Goal: Transaction & Acquisition: Purchase product/service

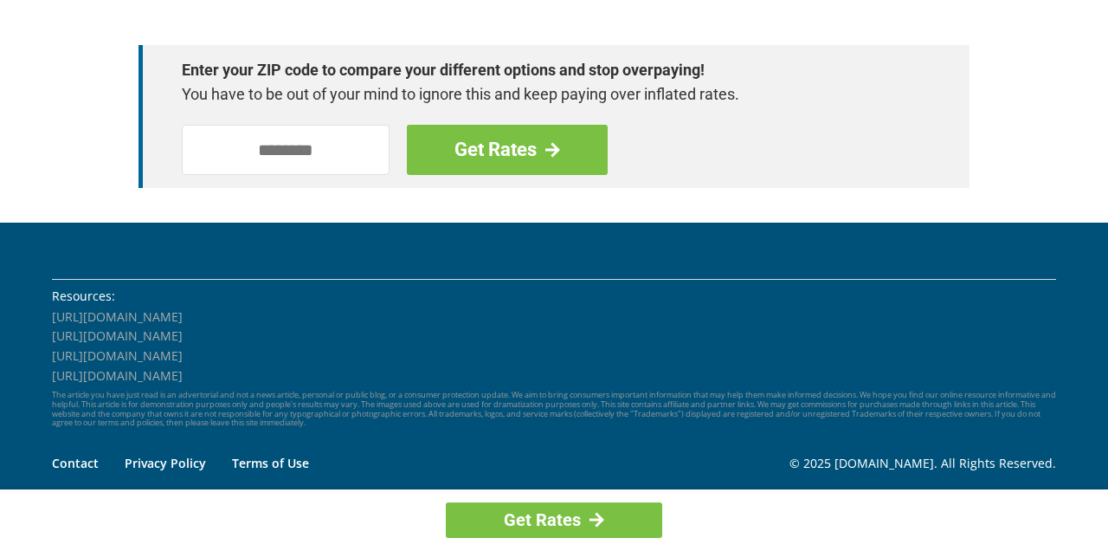
scroll to position [2605, 0]
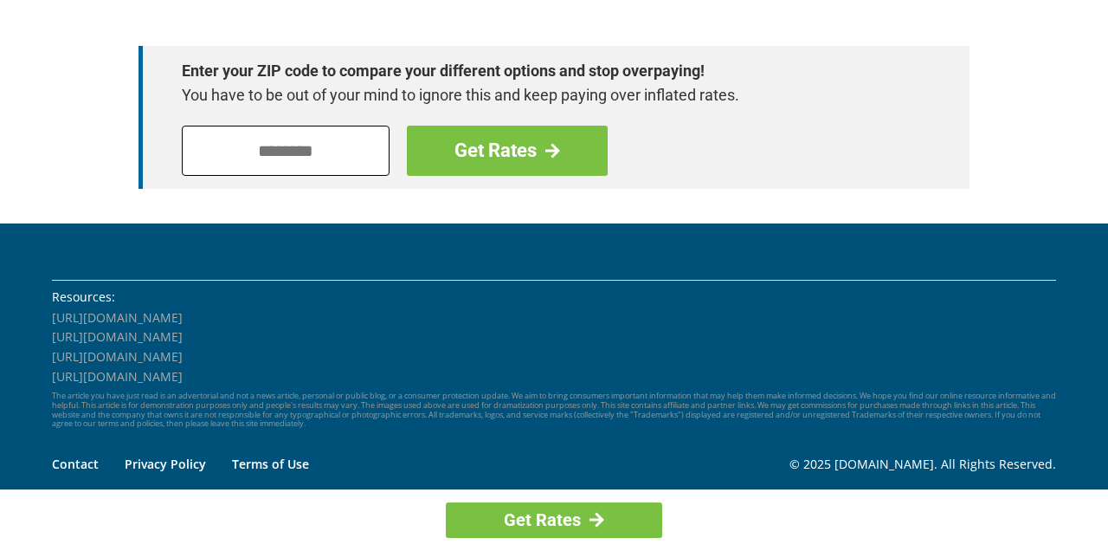
click at [258, 132] on input "tel" at bounding box center [286, 151] width 208 height 50
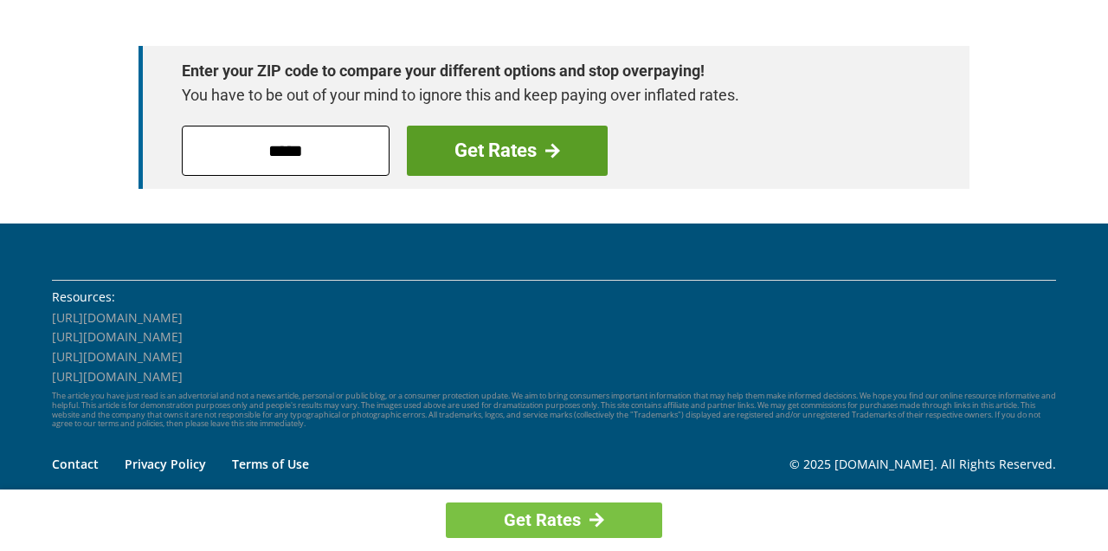
type input "*****"
click at [455, 140] on link "Get Rates" at bounding box center [507, 151] width 201 height 50
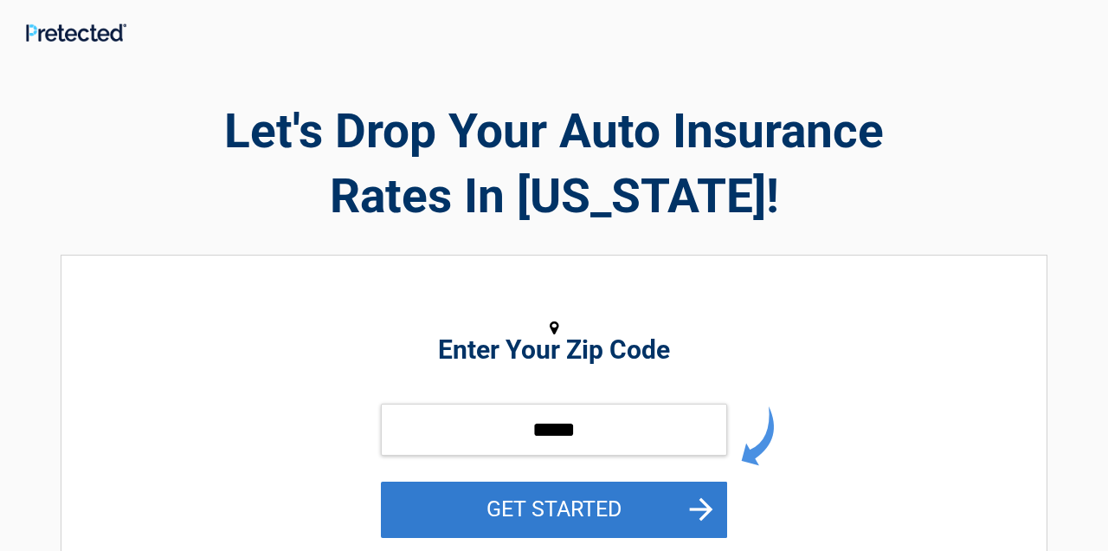
click at [565, 490] on button "GET STARTED" at bounding box center [554, 509] width 346 height 56
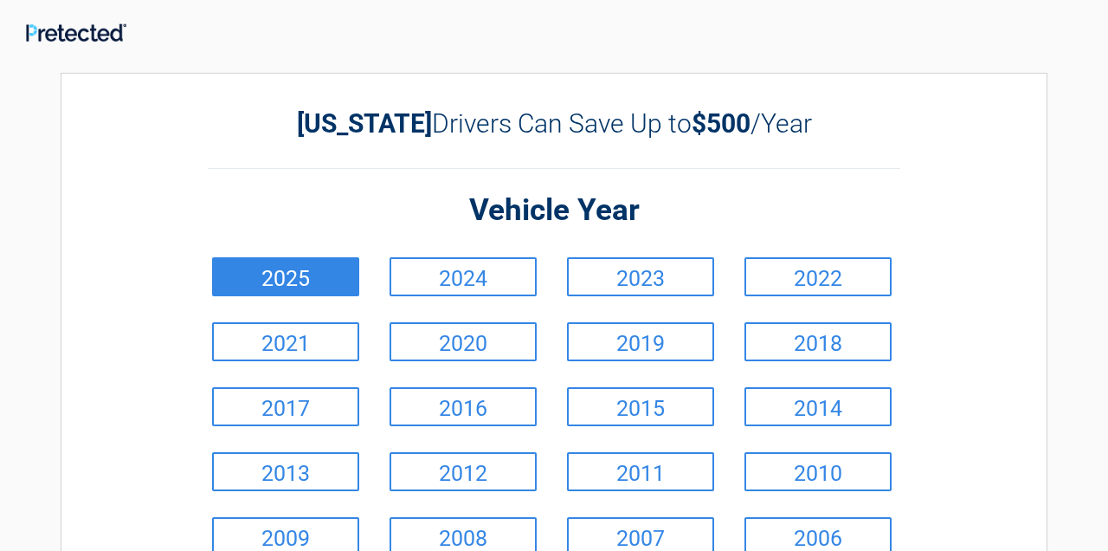
click at [329, 265] on link "2025" at bounding box center [285, 276] width 147 height 39
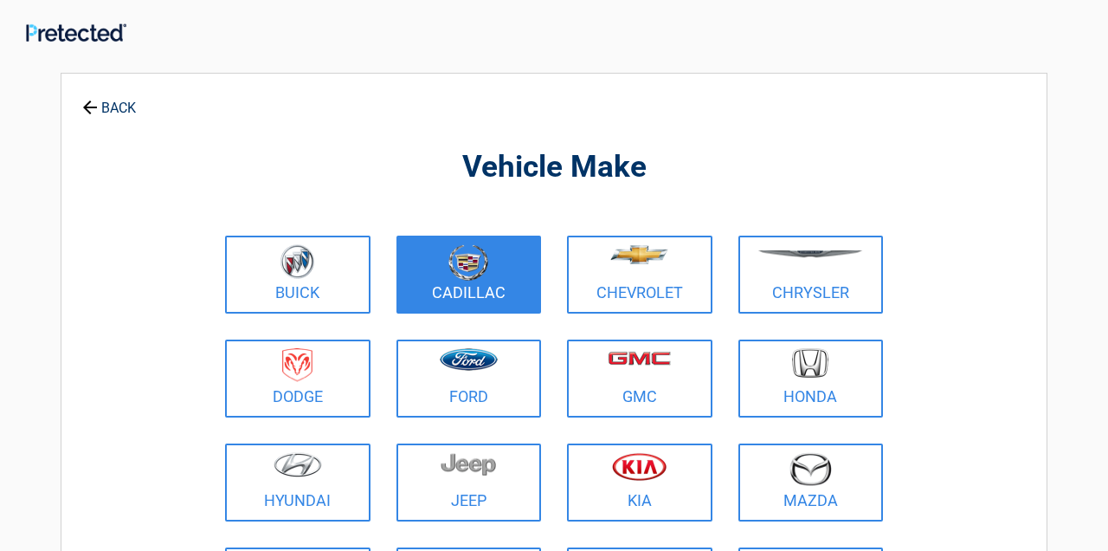
click at [485, 274] on img at bounding box center [469, 262] width 40 height 36
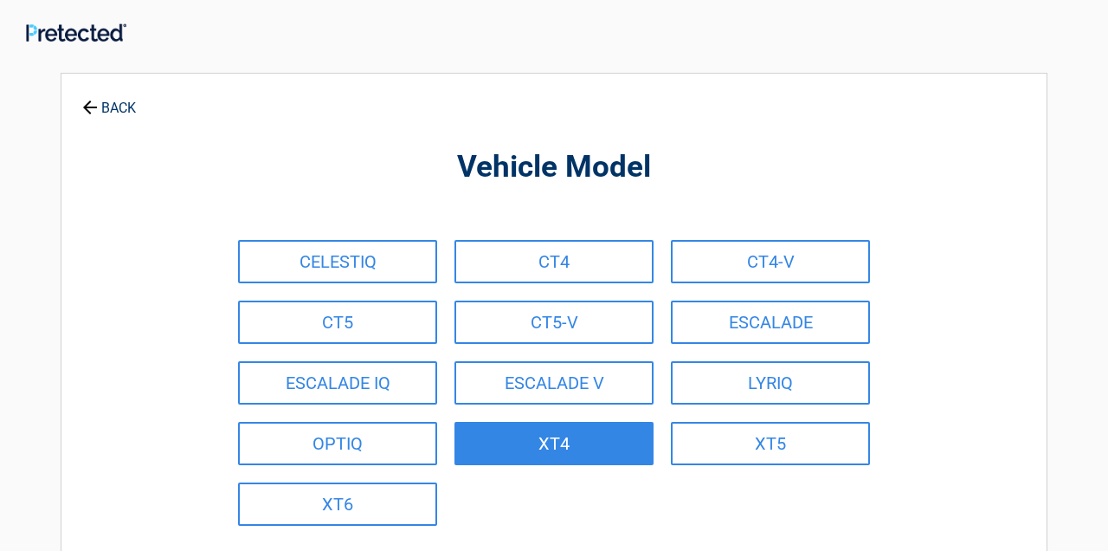
click at [511, 425] on link "XT4" at bounding box center [554, 443] width 199 height 43
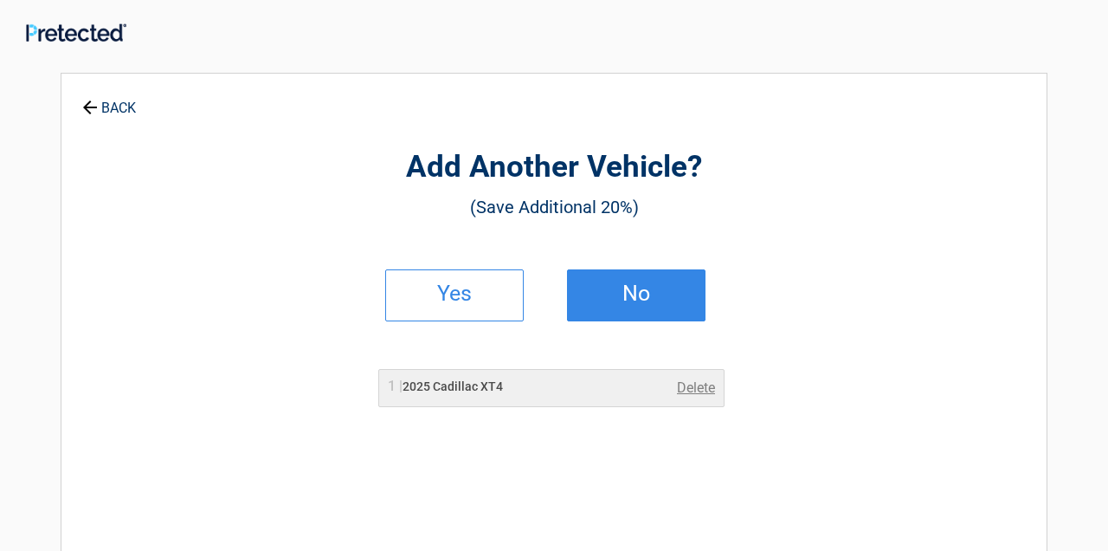
click at [608, 300] on link "No" at bounding box center [636, 295] width 139 height 52
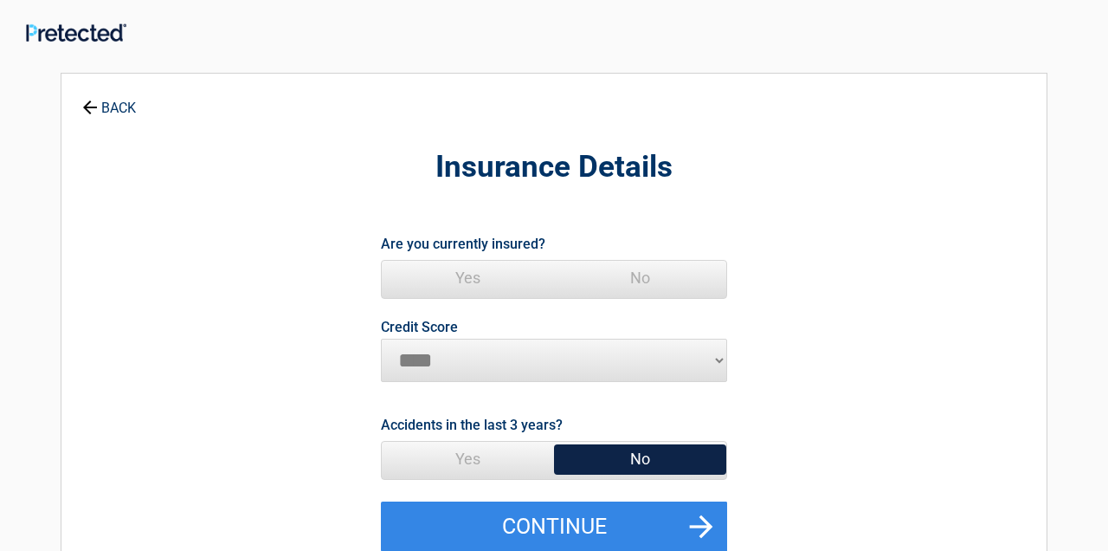
click at [476, 268] on span "Yes" at bounding box center [468, 278] width 172 height 35
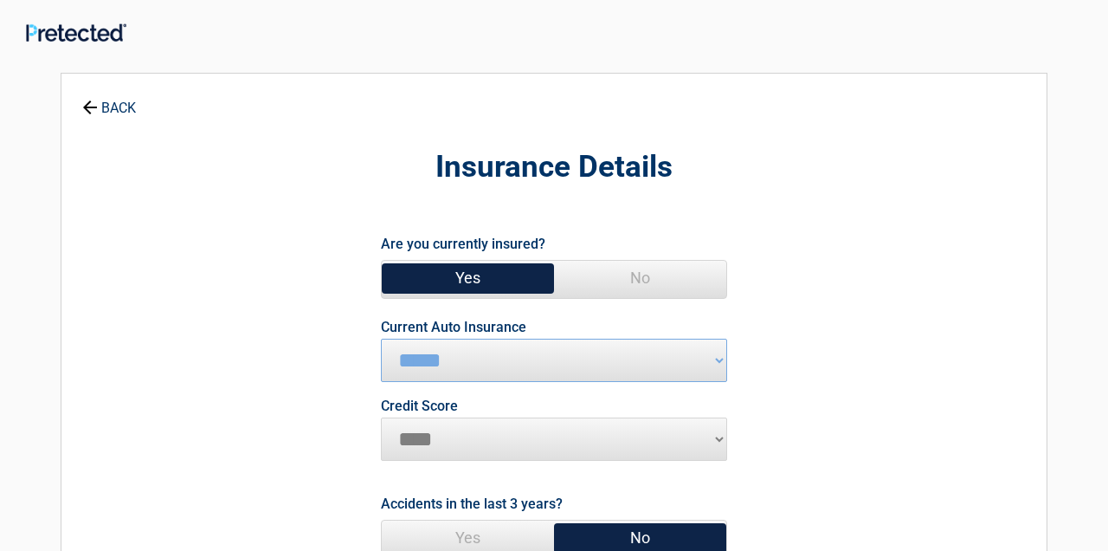
click at [719, 526] on span "No" at bounding box center [640, 537] width 172 height 35
select select "*********"
click at [692, 540] on span "No" at bounding box center [640, 537] width 172 height 35
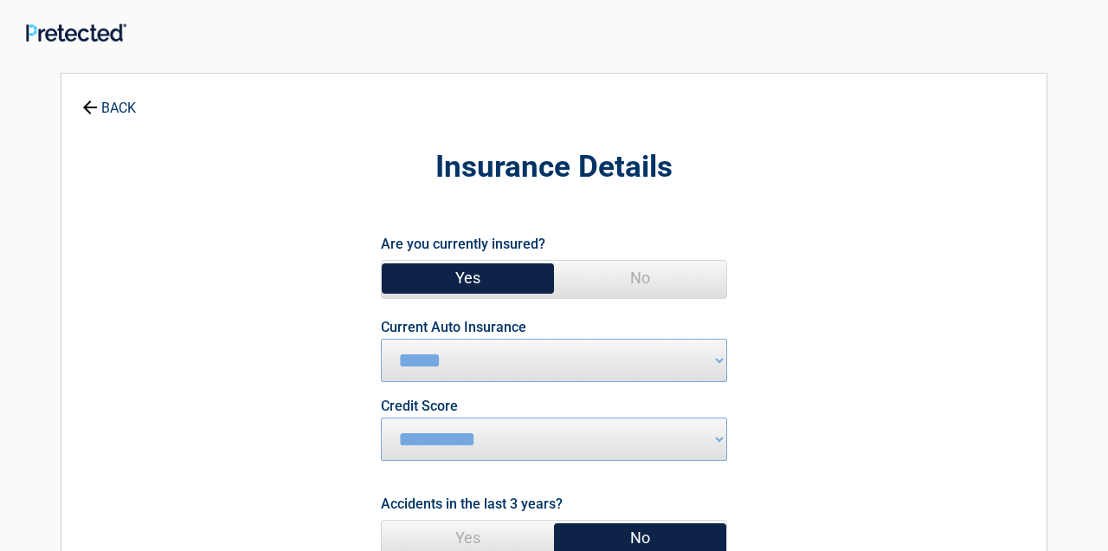
click at [692, 540] on span "No" at bounding box center [640, 537] width 172 height 35
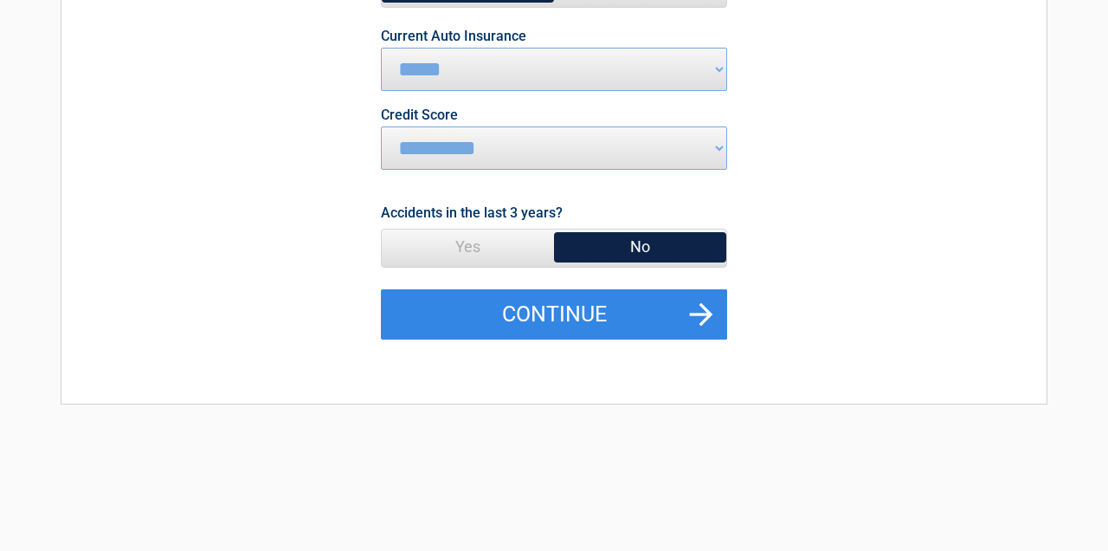
scroll to position [294, 0]
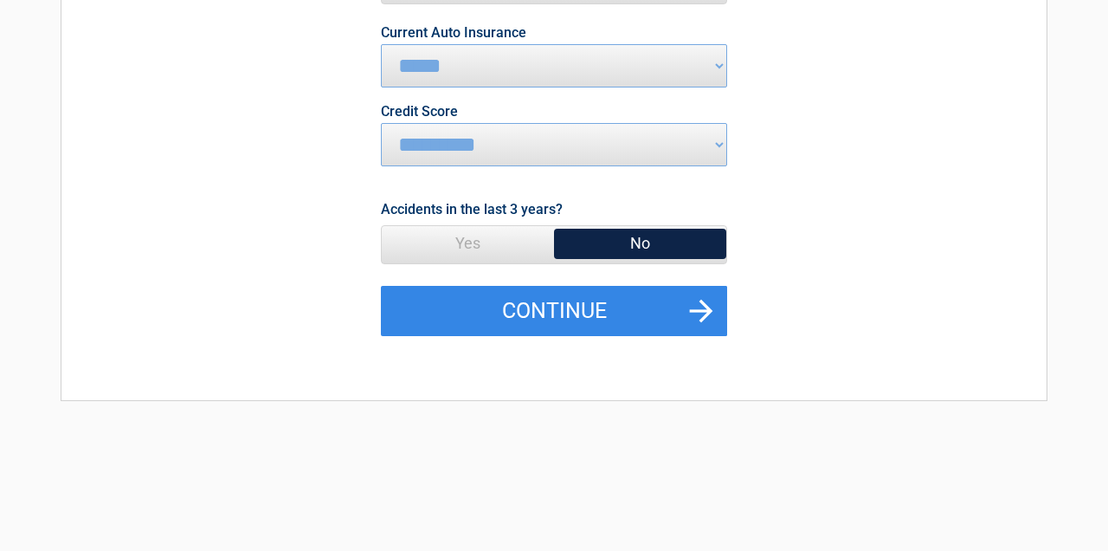
click at [484, 241] on span "Yes" at bounding box center [468, 243] width 172 height 35
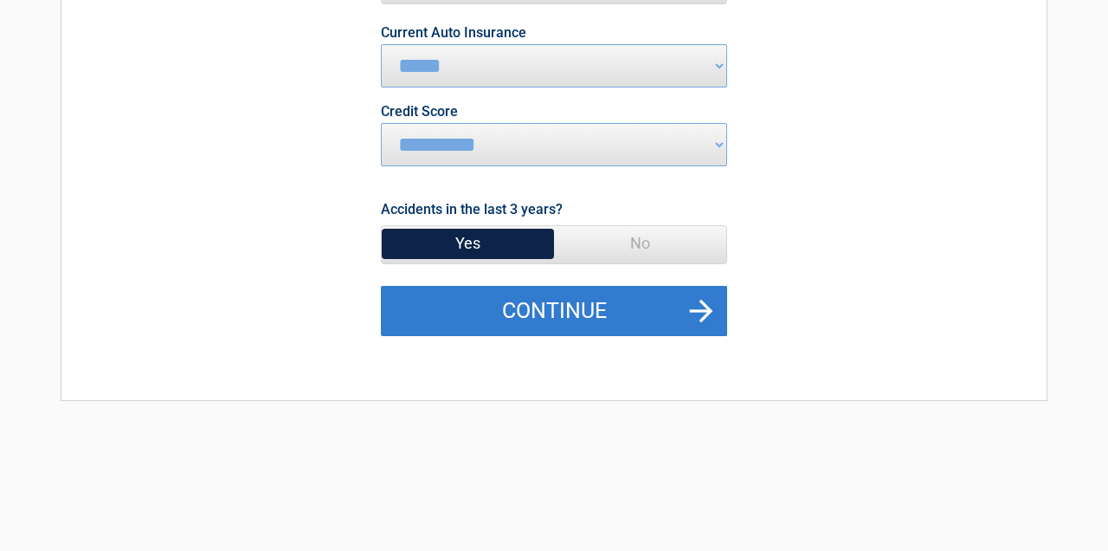
click at [548, 306] on button "Continue" at bounding box center [554, 311] width 346 height 50
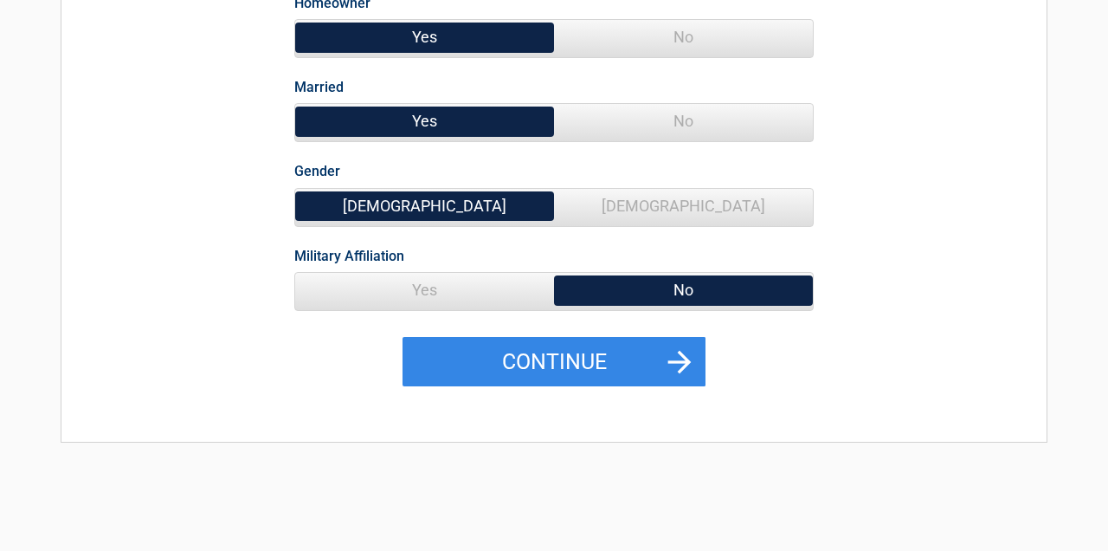
scroll to position [257, 0]
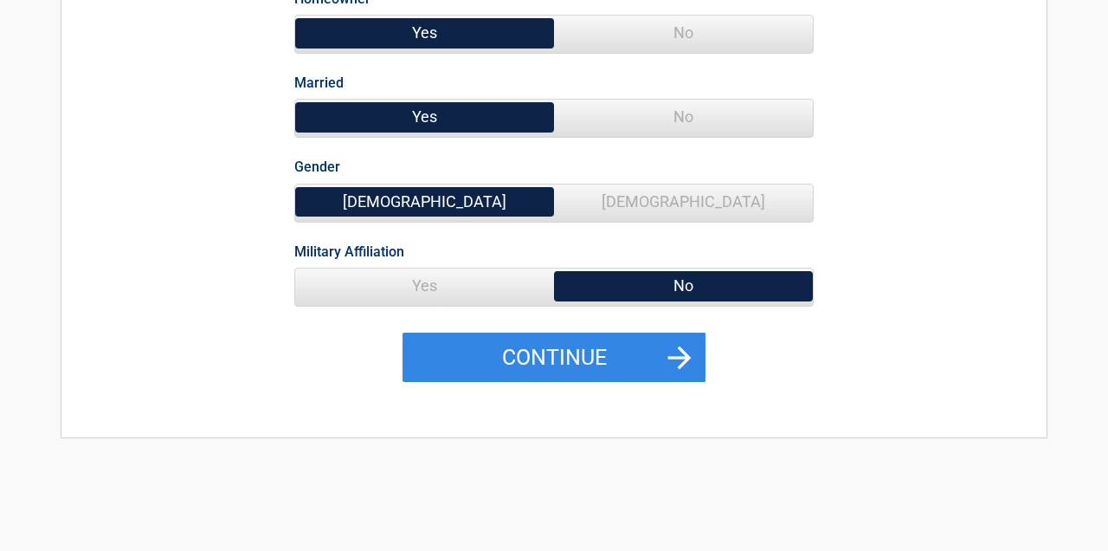
click at [494, 278] on span "Yes" at bounding box center [424, 285] width 259 height 35
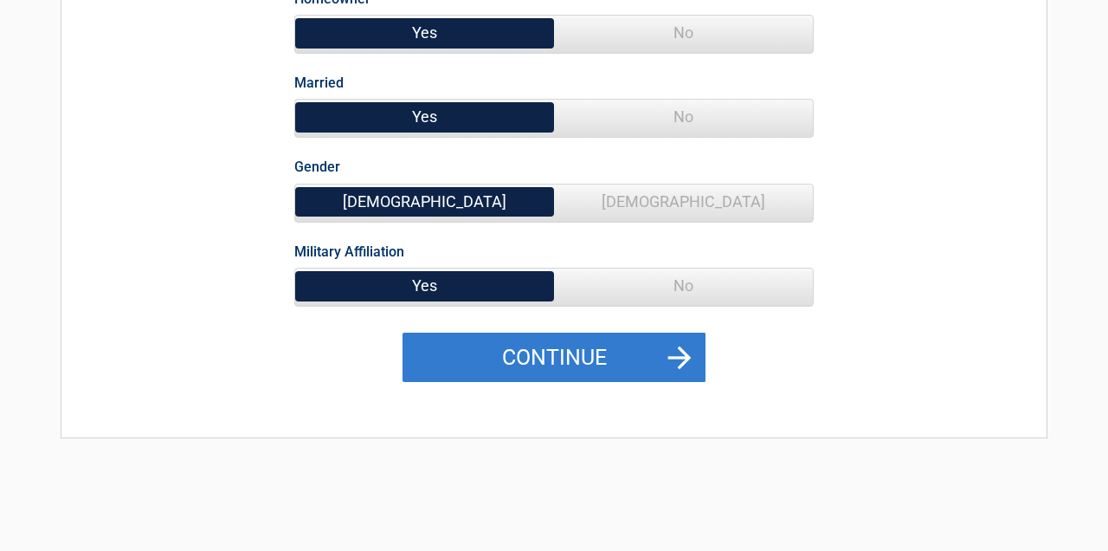
click at [562, 345] on button "Continue" at bounding box center [554, 357] width 303 height 50
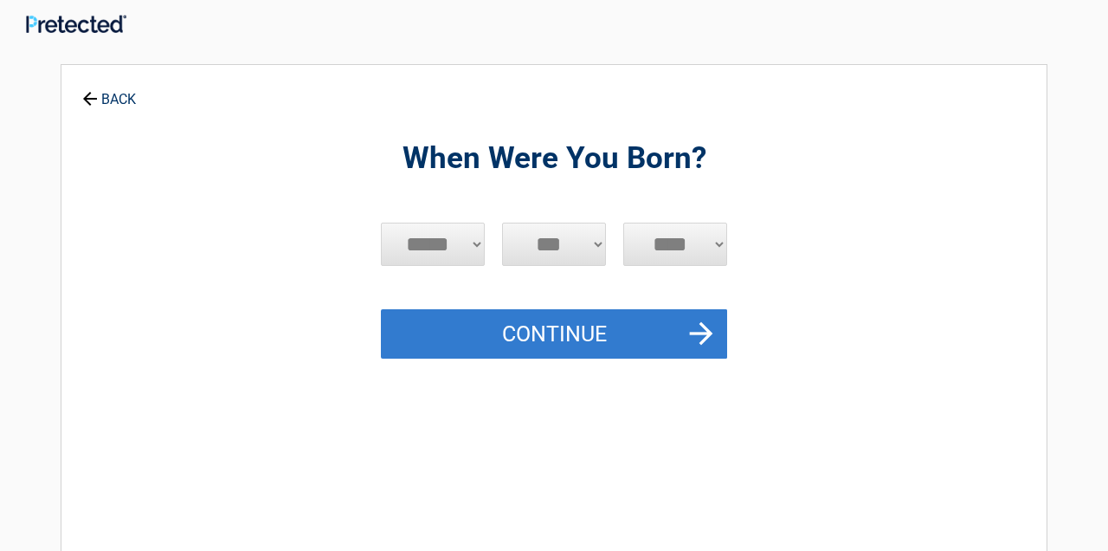
scroll to position [0, 0]
